Goal: Task Accomplishment & Management: Complete application form

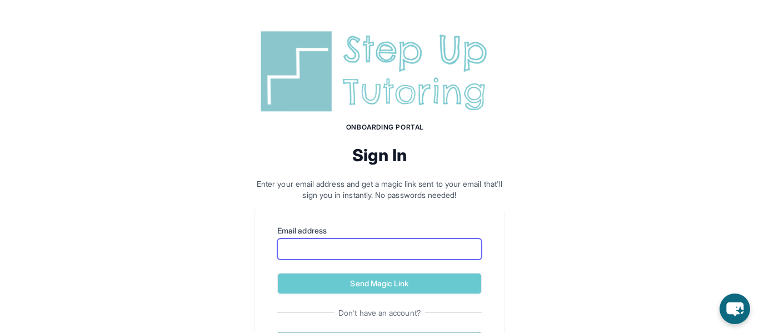
click at [430, 250] on input "Email address" at bounding box center [379, 248] width 205 height 21
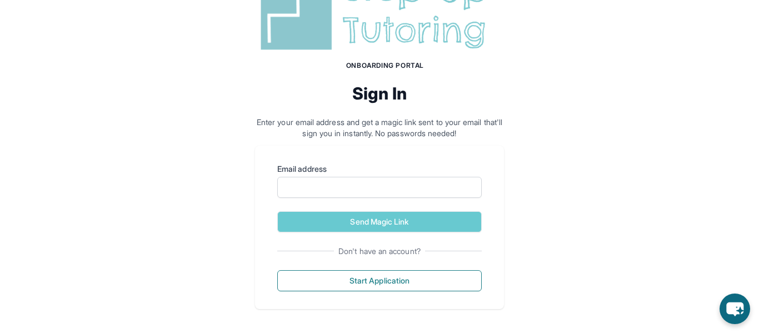
scroll to position [64, 0]
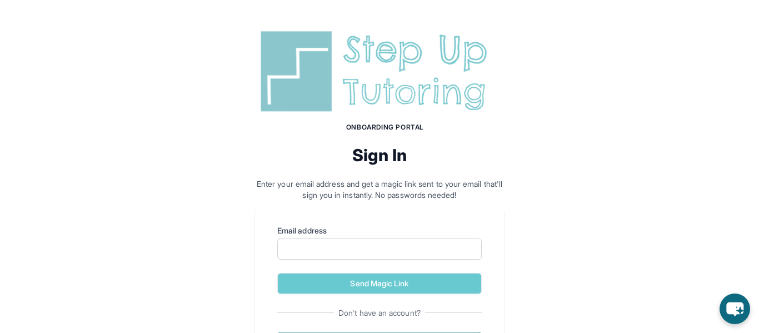
scroll to position [64, 0]
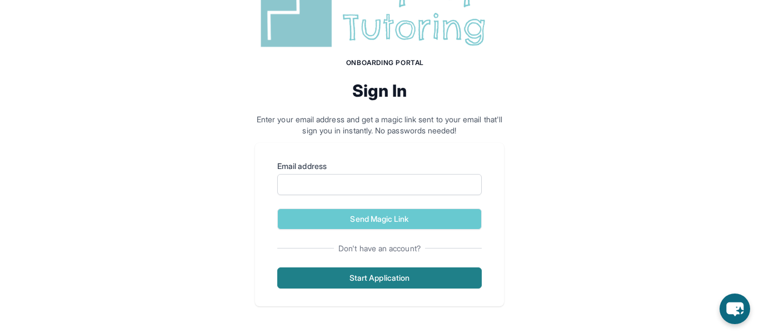
click at [411, 277] on button "Start Application" at bounding box center [379, 277] width 205 height 21
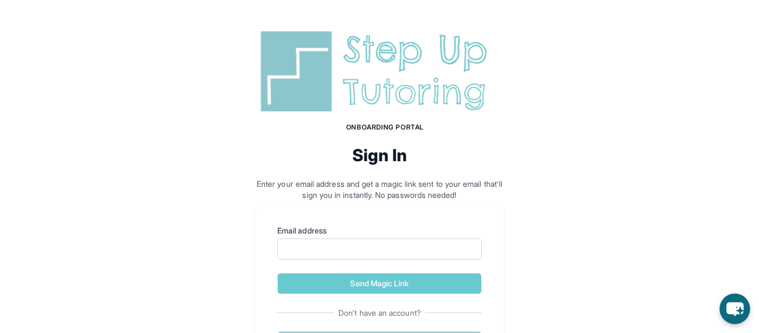
scroll to position [64, 0]
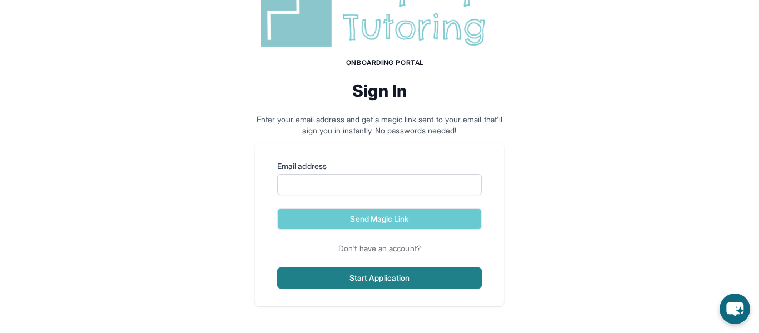
click at [368, 276] on button "Start Application" at bounding box center [379, 277] width 205 height 21
